Goal: Find specific page/section: Find specific page/section

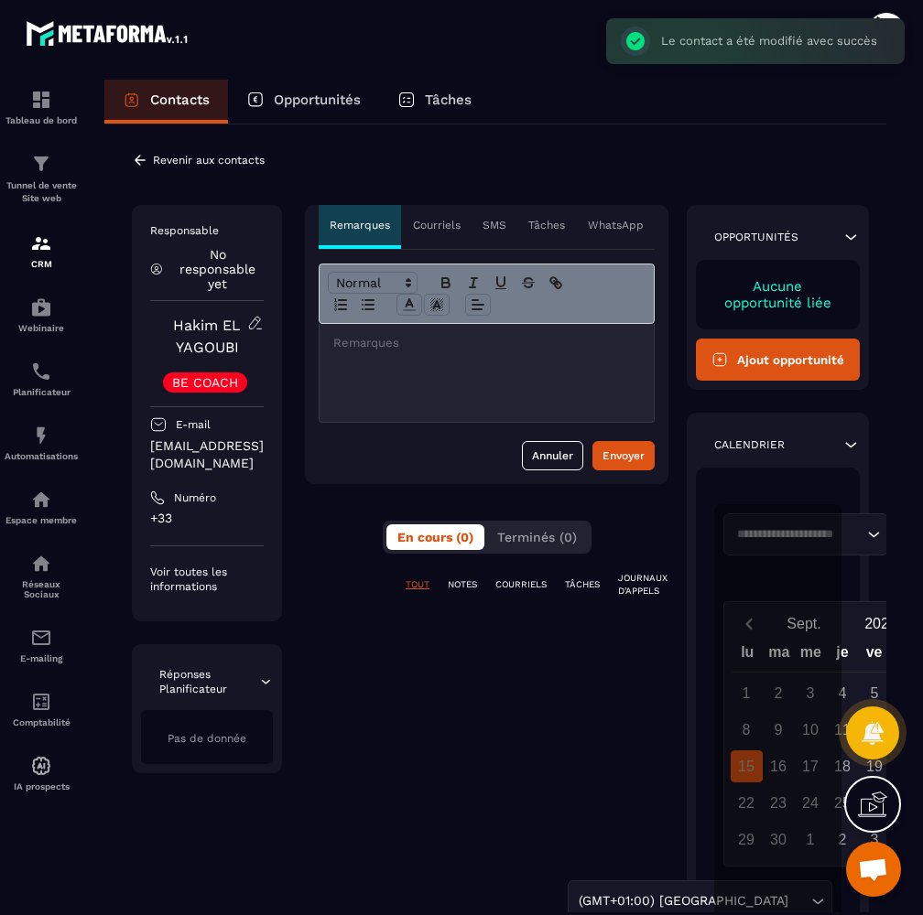
click at [157, 157] on p "Revenir aux contacts" at bounding box center [209, 160] width 112 height 13
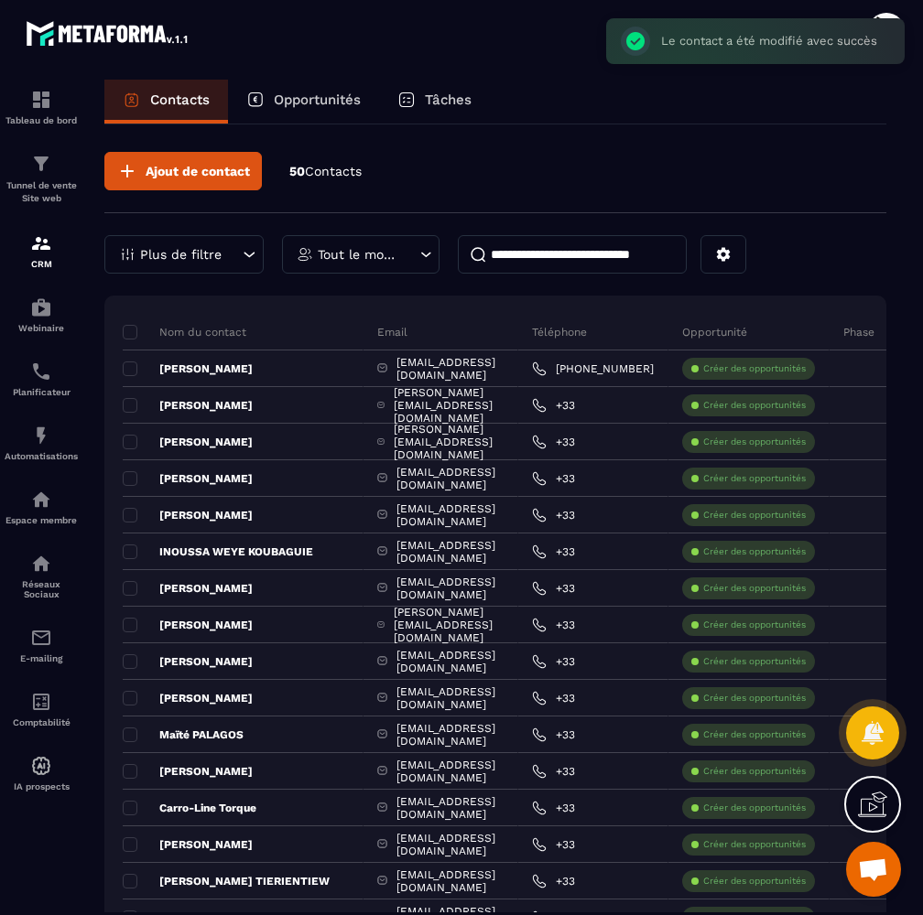
click at [546, 255] on input at bounding box center [572, 254] width 229 height 38
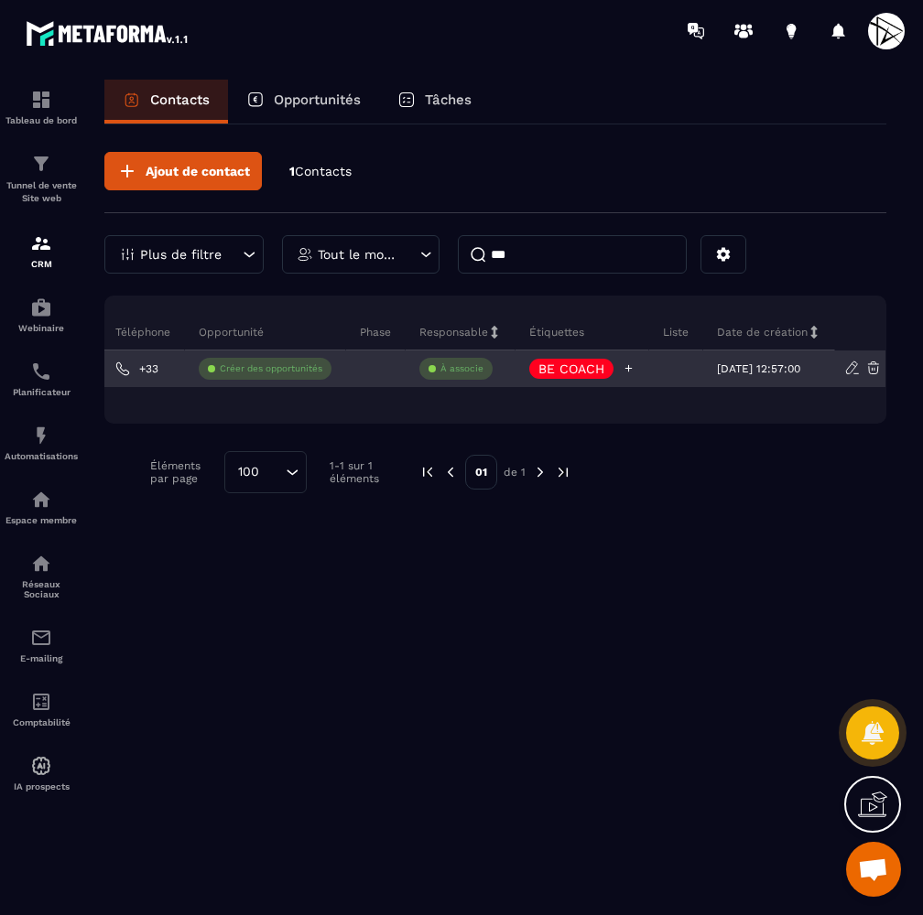
scroll to position [0, 381]
click at [622, 366] on icon at bounding box center [628, 368] width 12 height 12
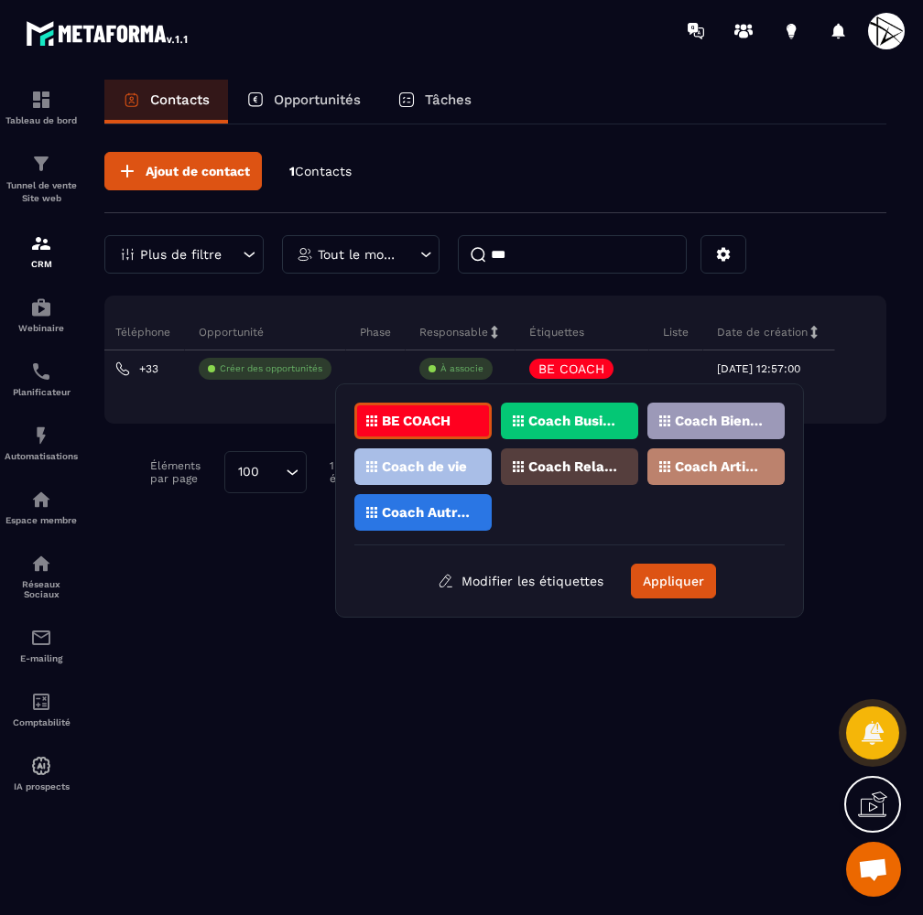
click at [558, 424] on p "Coach Business" at bounding box center [572, 421] width 89 height 13
click at [411, 468] on p "Coach de vie" at bounding box center [424, 466] width 85 height 13
click at [429, 504] on div "Coach Autres" at bounding box center [422, 512] width 137 height 37
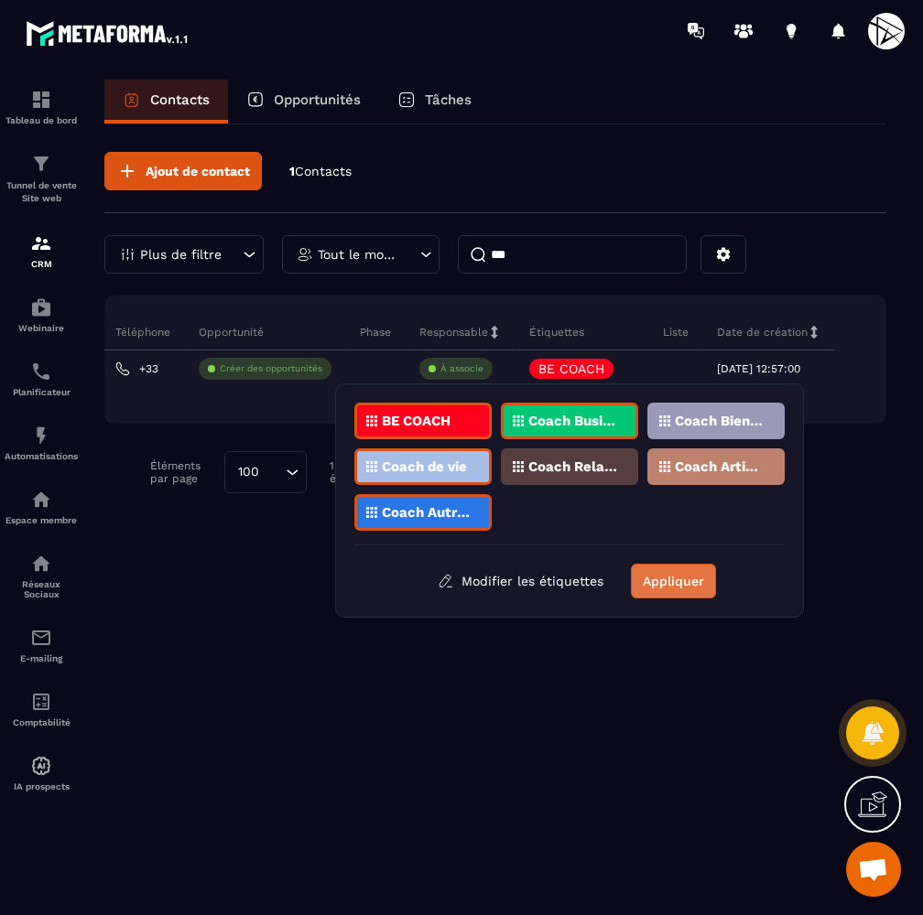
click at [664, 581] on button "Appliquer" at bounding box center [673, 581] width 85 height 35
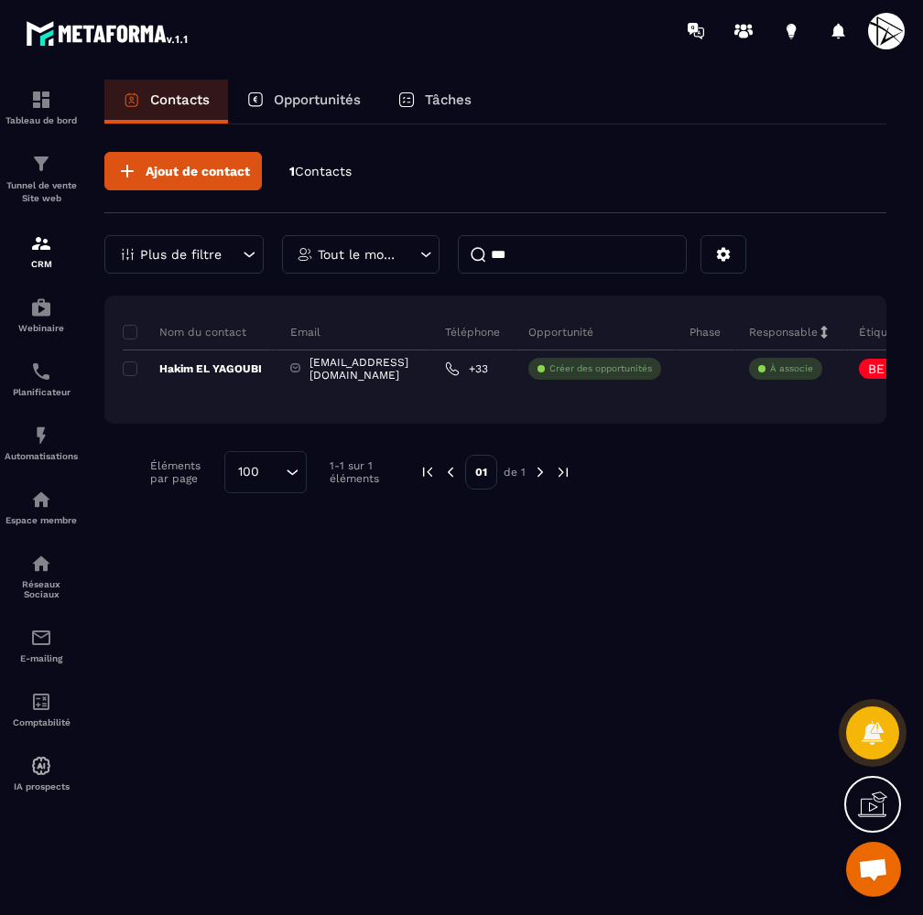
scroll to position [0, 0]
click at [663, 263] on input "***" at bounding box center [572, 254] width 229 height 38
type input "*"
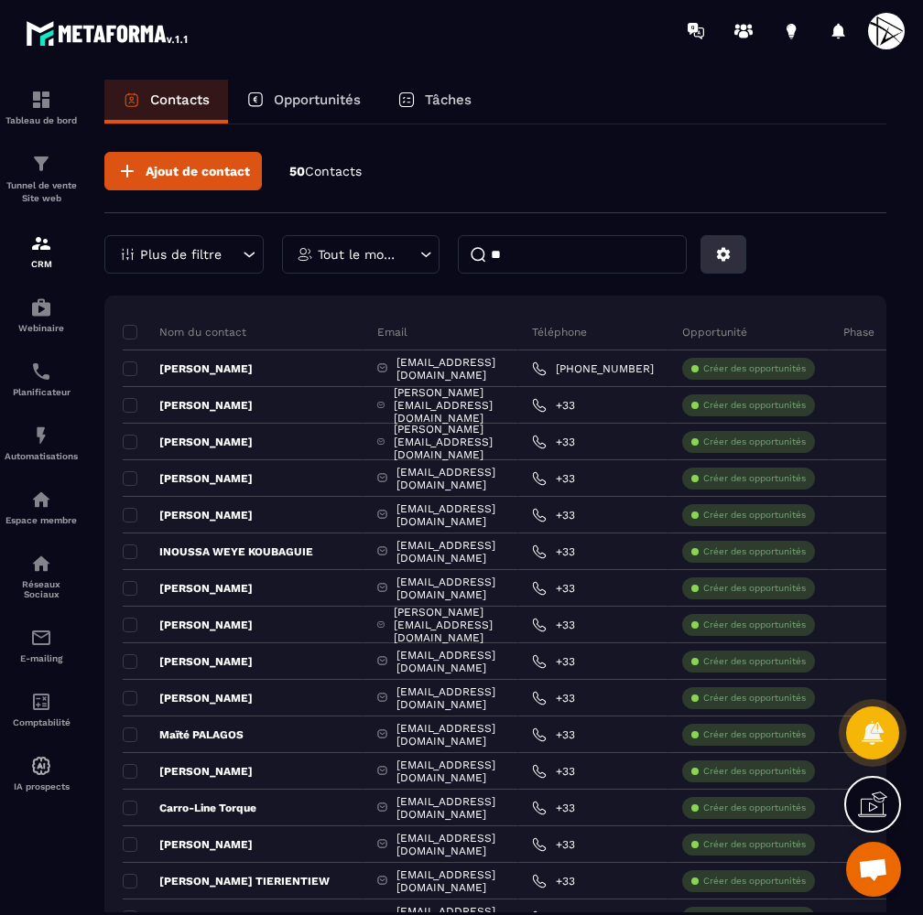
type input "***"
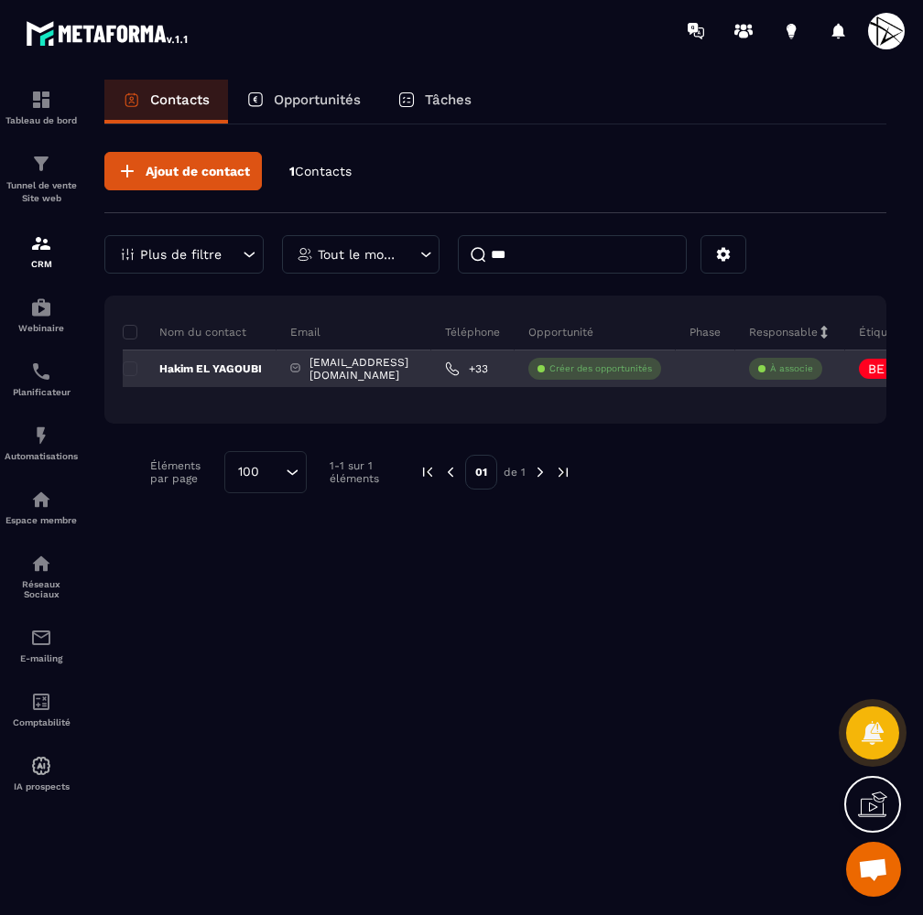
click at [222, 377] on div "Hakim EL YAGOUBI" at bounding box center [200, 369] width 154 height 37
